Goal: Task Accomplishment & Management: Manage account settings

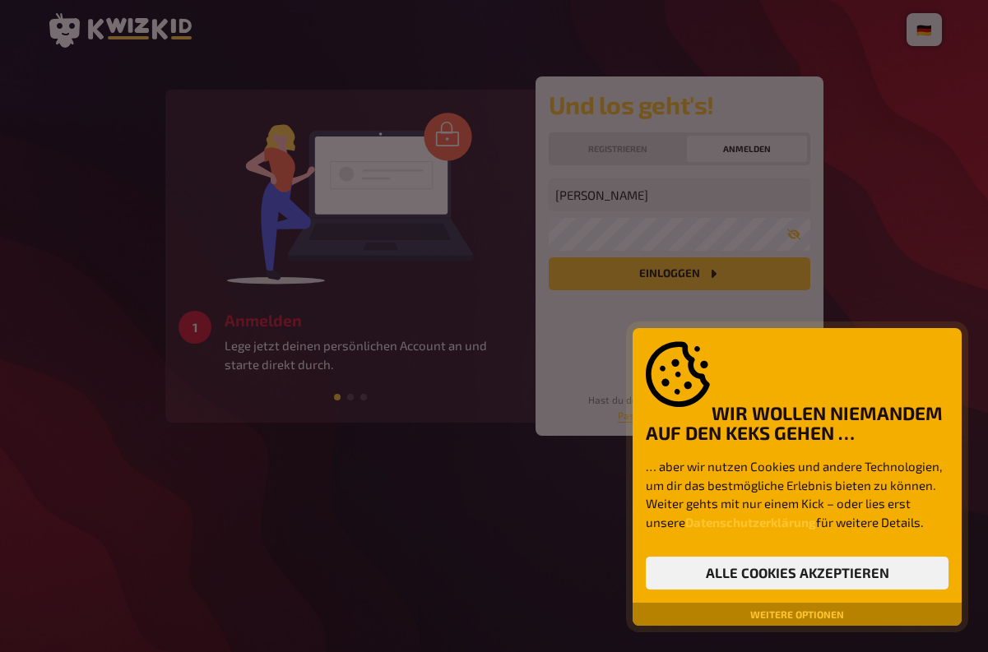
click at [675, 276] on div at bounding box center [494, 326] width 988 height 652
click at [772, 580] on button "Alle Cookies akzeptieren" at bounding box center [797, 573] width 303 height 33
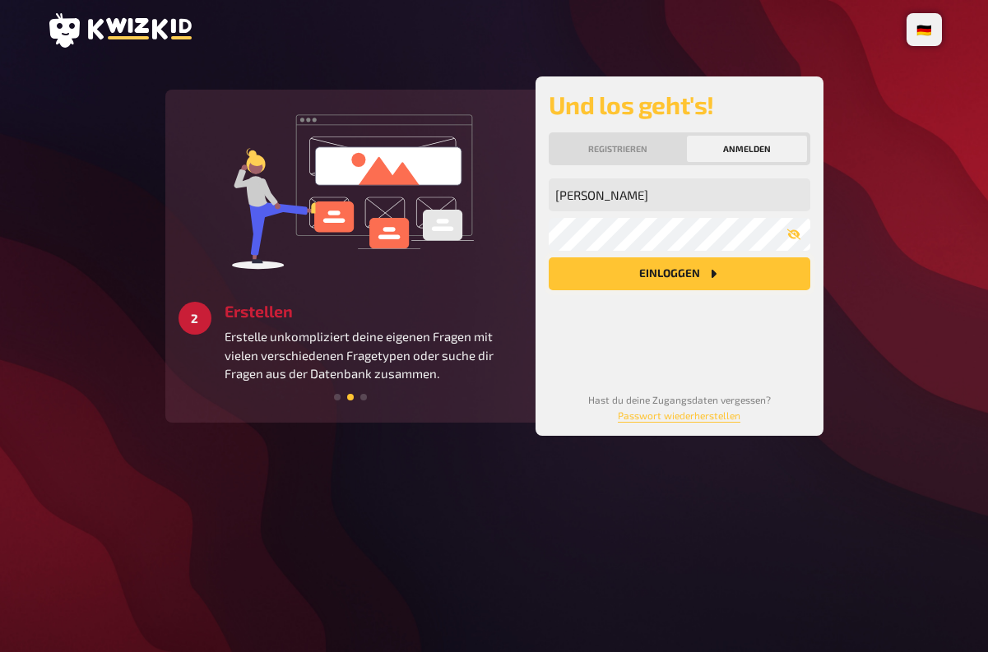
click at [703, 270] on button "Einloggen" at bounding box center [680, 274] width 262 height 33
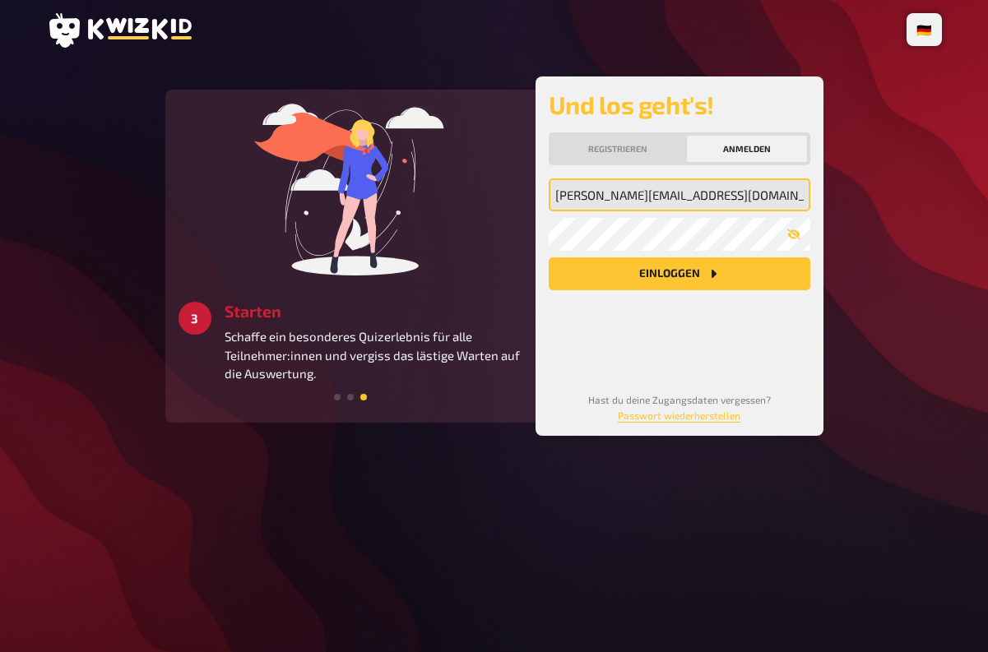
type input "[PERSON_NAME][EMAIL_ADDRESS][DOMAIN_NAME]"
click at [549, 258] on button "Einloggen" at bounding box center [680, 274] width 262 height 33
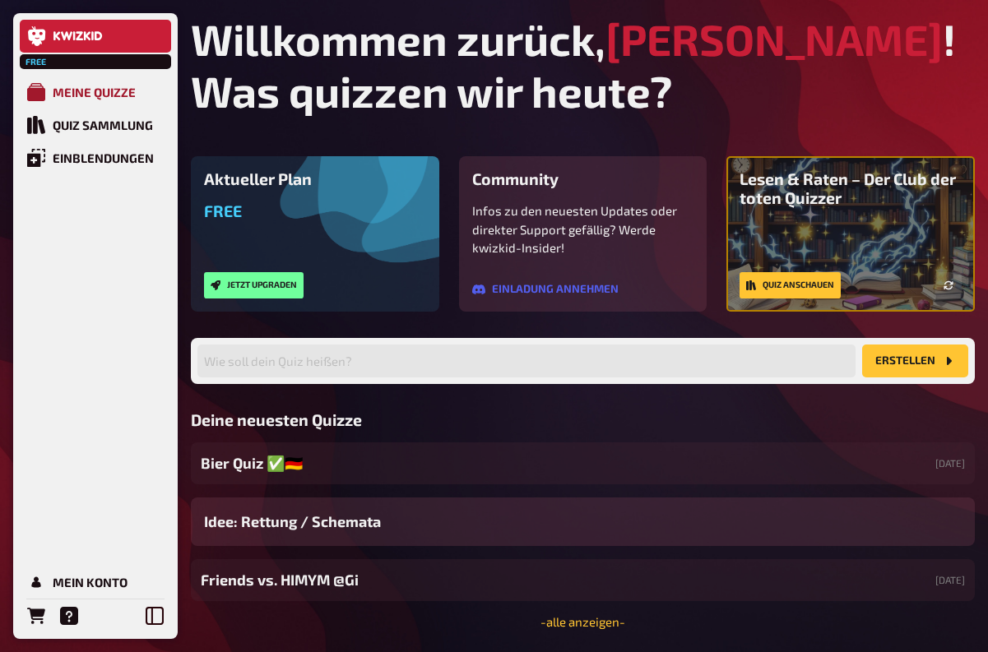
click at [112, 91] on div "Meine Quizze" at bounding box center [94, 92] width 83 height 15
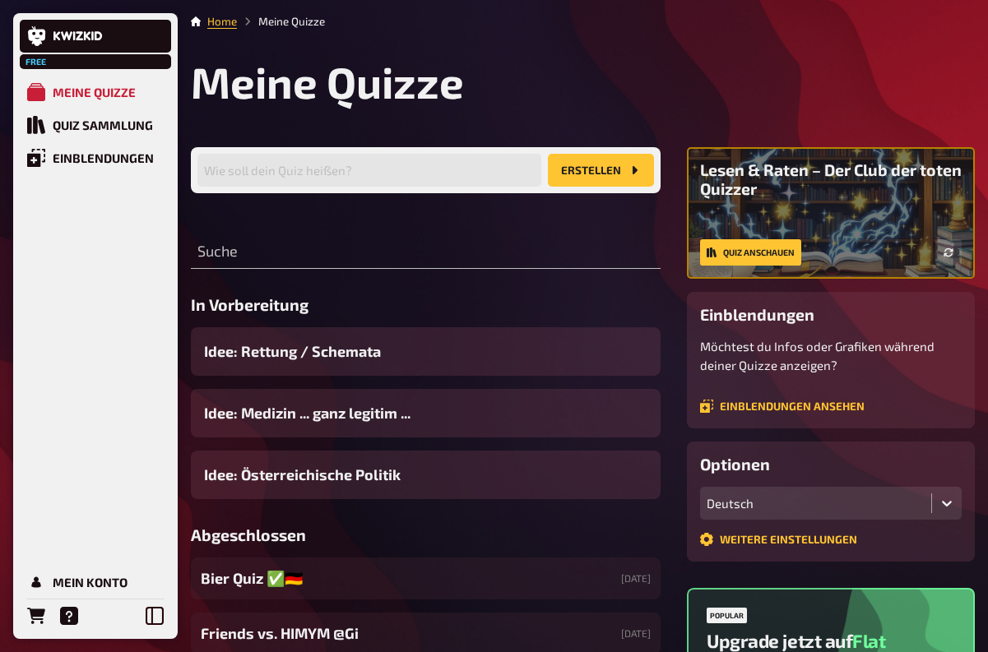
click at [38, 62] on span "Free" at bounding box center [36, 62] width 30 height 10
drag, startPoint x: 55, startPoint y: 58, endPoint x: 16, endPoint y: 58, distance: 38.7
click at [16, 58] on div "Free Meine Quizze Quiz Sammlung Einblendungen Mein Konto" at bounding box center [95, 326] width 165 height 626
click at [66, 123] on div "Quiz Sammlung" at bounding box center [103, 125] width 100 height 15
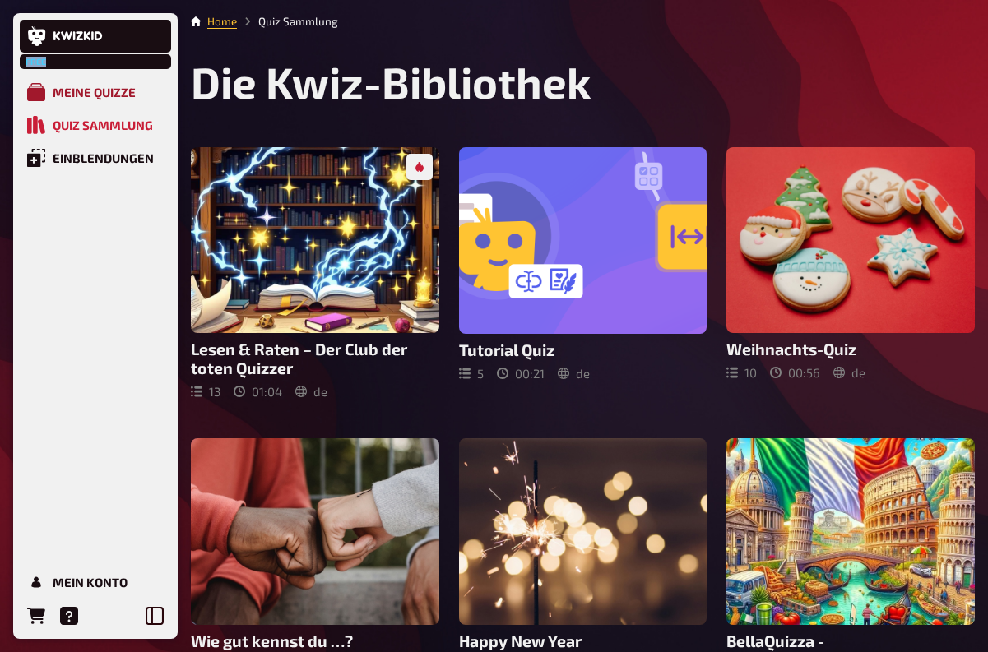
click at [73, 102] on link "Meine Quizze" at bounding box center [95, 92] width 151 height 33
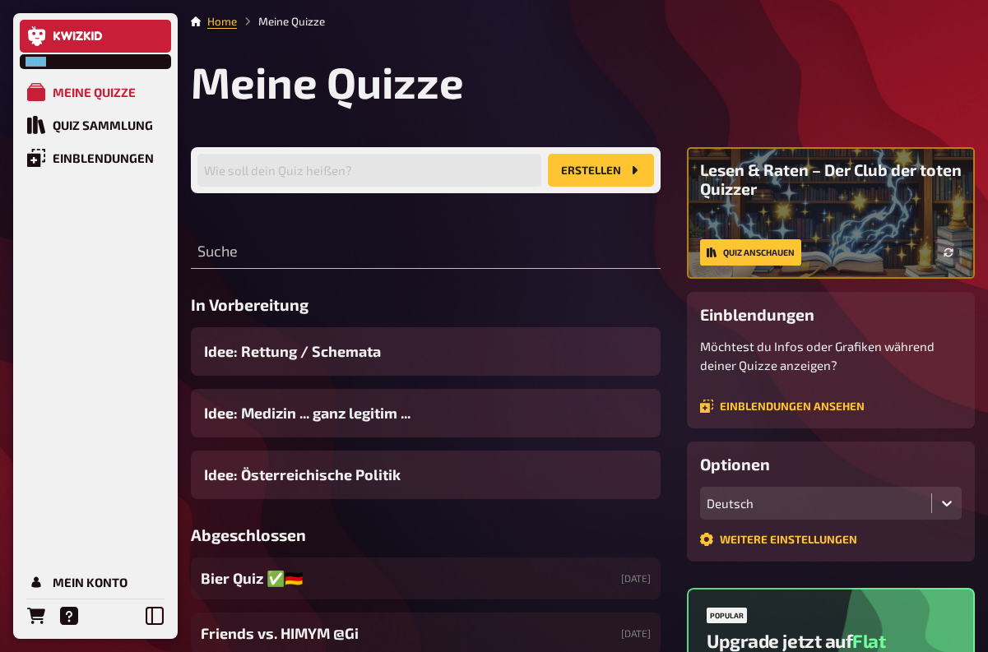
click at [62, 49] on link at bounding box center [95, 36] width 151 height 33
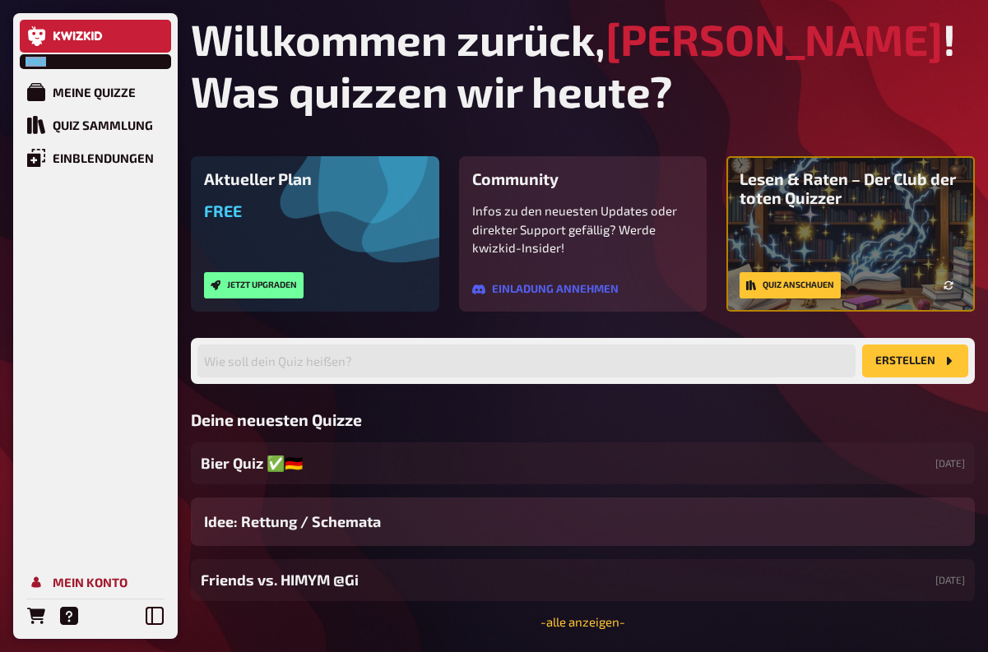
click at [94, 582] on div "Mein Konto" at bounding box center [90, 582] width 75 height 15
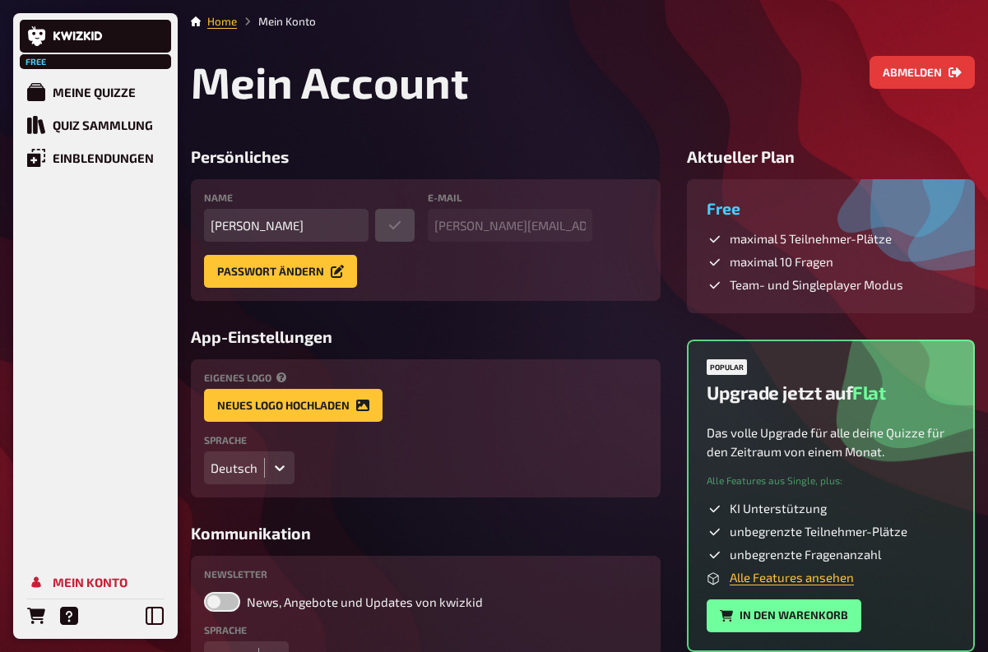
click at [749, 216] on h3 "Free" at bounding box center [831, 208] width 248 height 19
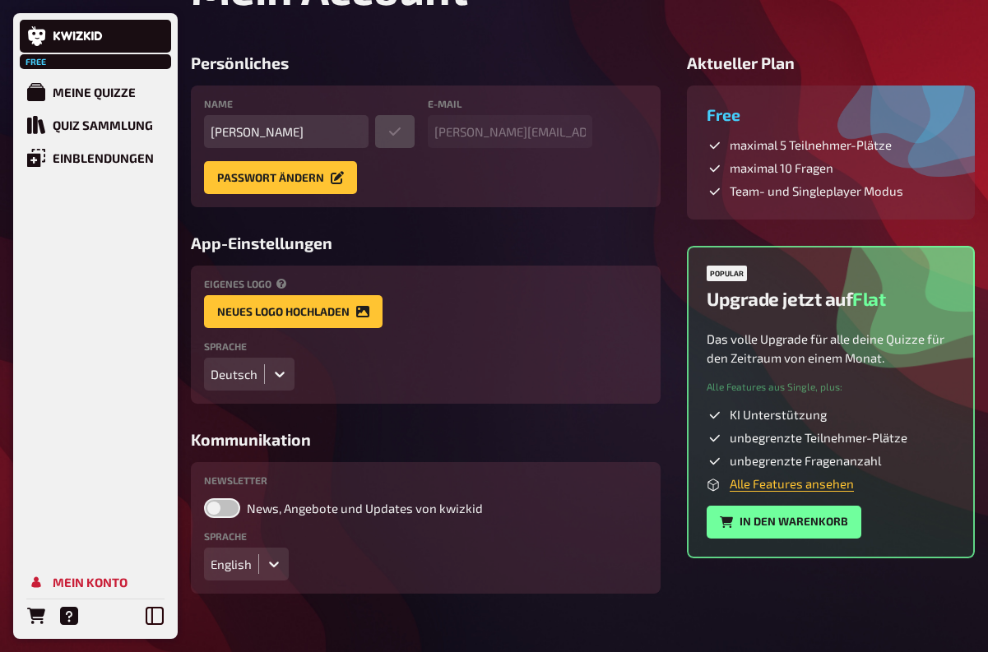
scroll to position [116, 0]
